Goal: Transaction & Acquisition: Register for event/course

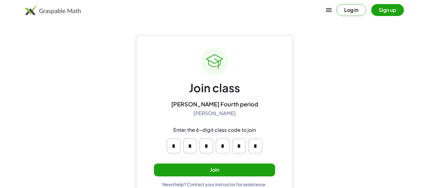
click at [199, 172] on button "Join" at bounding box center [214, 170] width 121 height 13
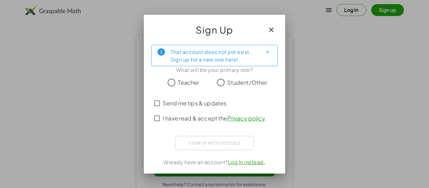
click at [204, 142] on div "Sign up with Google Sign in with Google Sign in with Google. Opens in new tab" at bounding box center [214, 143] width 79 height 14
click at [189, 144] on div "Sign up with Google Sign in with Google Sign in with Google. Opens in new tab" at bounding box center [214, 143] width 79 height 14
click at [190, 147] on div "Sign up with Google Sign in with Google Sign in with Google. Opens in new tab" at bounding box center [214, 143] width 79 height 14
click at [255, 165] on link "Log In instead." at bounding box center [246, 162] width 37 height 7
click at [297, 125] on div at bounding box center [214, 94] width 429 height 188
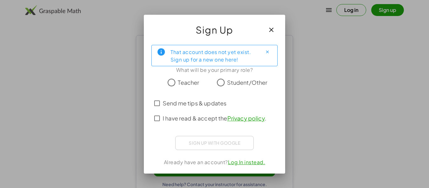
click at [252, 54] on div "That account does not yet exist. Sign up for a new one here!" at bounding box center [214, 56] width 87 height 16
click at [273, 32] on icon "button" at bounding box center [272, 30] width 8 height 8
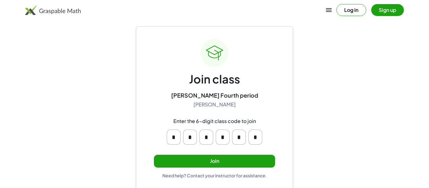
scroll to position [12, 0]
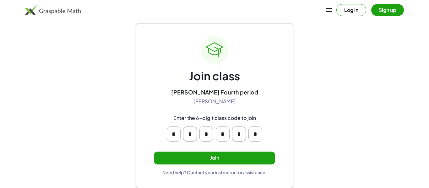
click at [263, 162] on button "Join" at bounding box center [214, 158] width 121 height 13
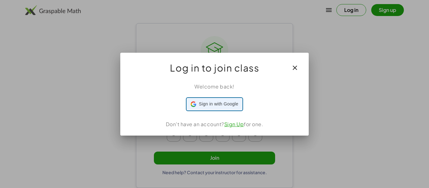
click at [223, 109] on div "Sign in with Google Sign in with Google. Opens in new tab" at bounding box center [214, 104] width 47 height 12
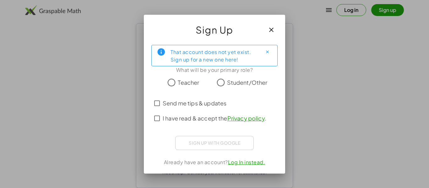
click at [255, 24] on div "Sign Up" at bounding box center [214, 27] width 141 height 25
click at [274, 29] on icon "button" at bounding box center [272, 30] width 8 height 8
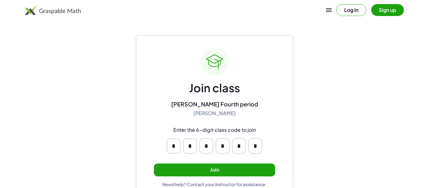
scroll to position [12, 0]
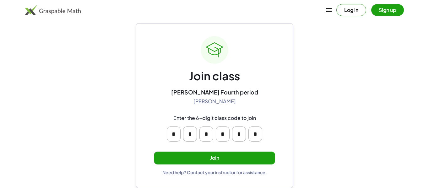
click at [175, 158] on button "Join" at bounding box center [214, 158] width 121 height 13
